Goal: Transaction & Acquisition: Book appointment/travel/reservation

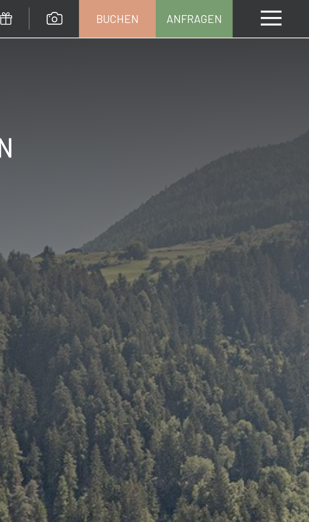
click at [298, 6] on span at bounding box center [295, 7] width 8 height 6
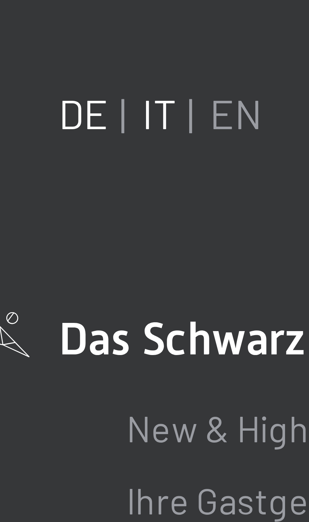
click at [111, 42] on link "IT" at bounding box center [110, 41] width 5 height 7
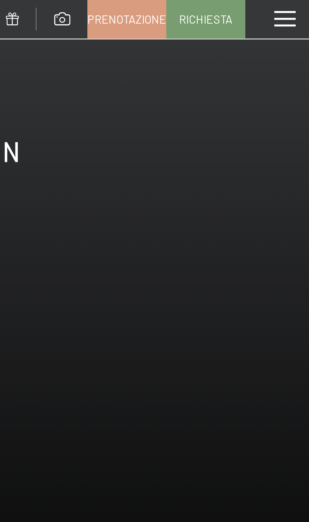
click at [296, 7] on span at bounding box center [295, 7] width 8 height 6
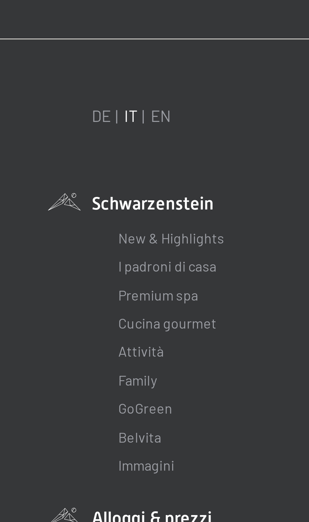
click at [129, 187] on li "Alloggi & prezzi Servizi inclusi Camere & prezzi Lista Offerte Lista Prezzi per…" at bounding box center [154, 186] width 117 height 9
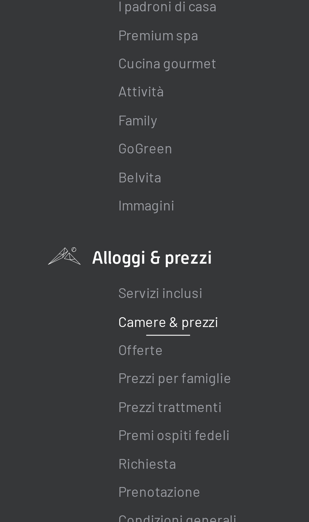
click at [135, 210] on link "Camere & prezzi" at bounding box center [124, 209] width 36 height 6
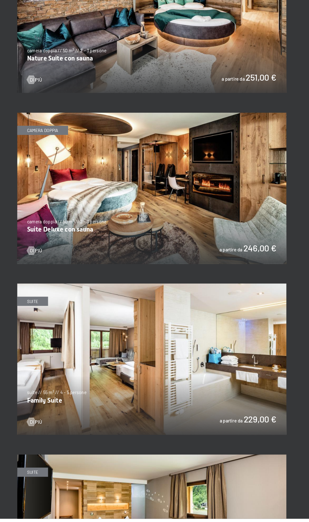
scroll to position [986, 0]
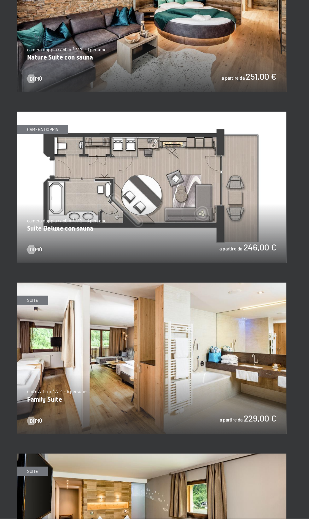
click at [191, 199] on img at bounding box center [154, 203] width 258 height 145
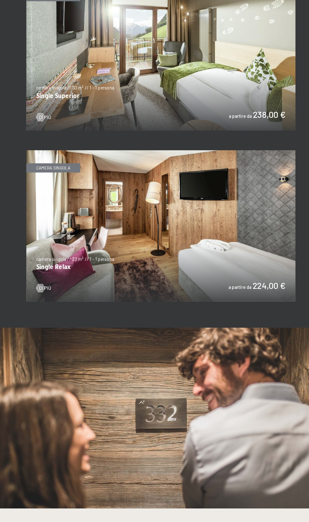
scroll to position [2109, 0]
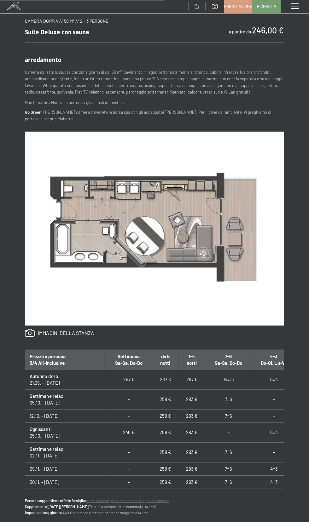
scroll to position [375, 0]
